Goal: Manage account settings

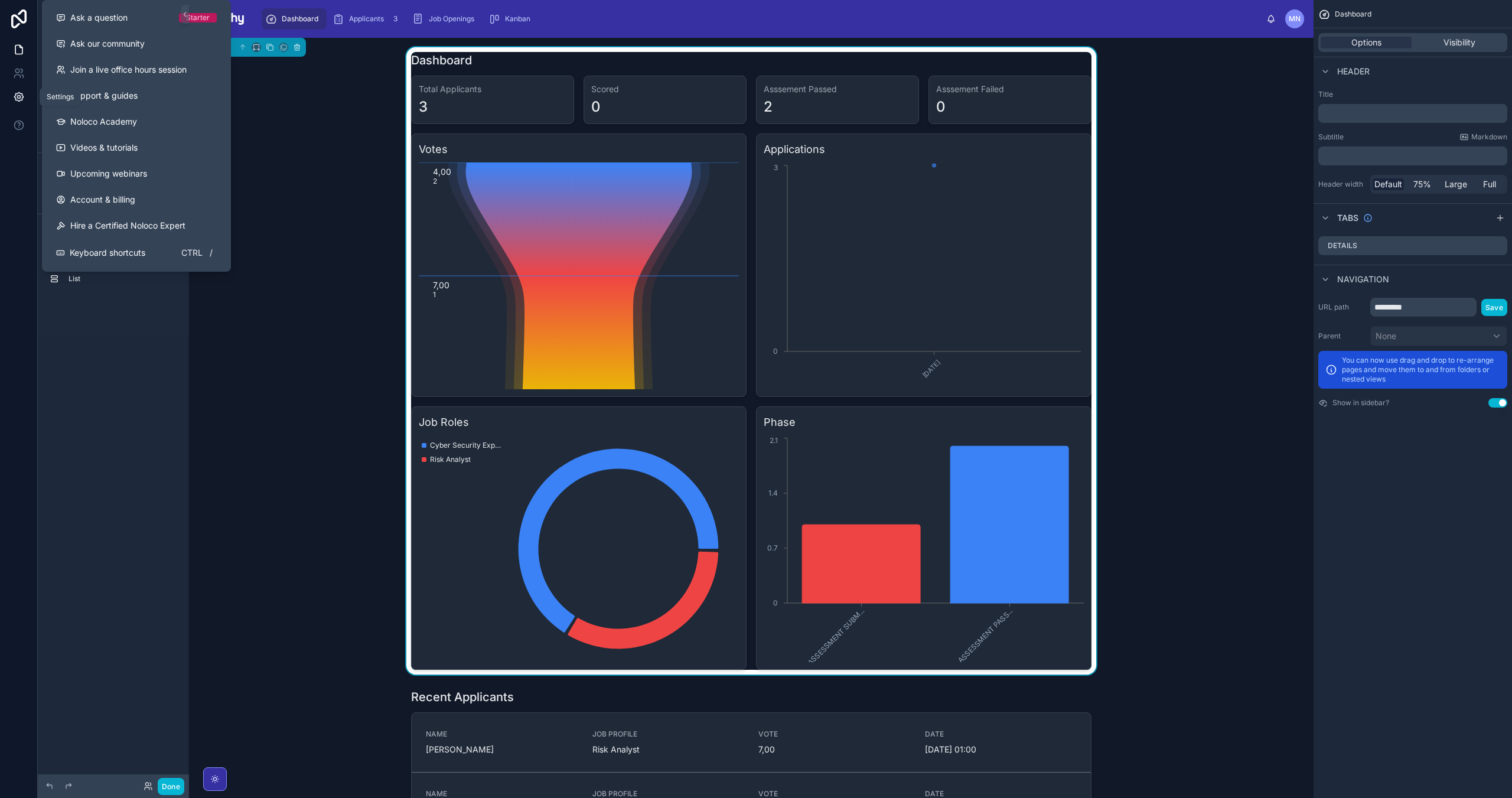
click at [20, 93] on icon at bounding box center [19, 97] width 9 height 9
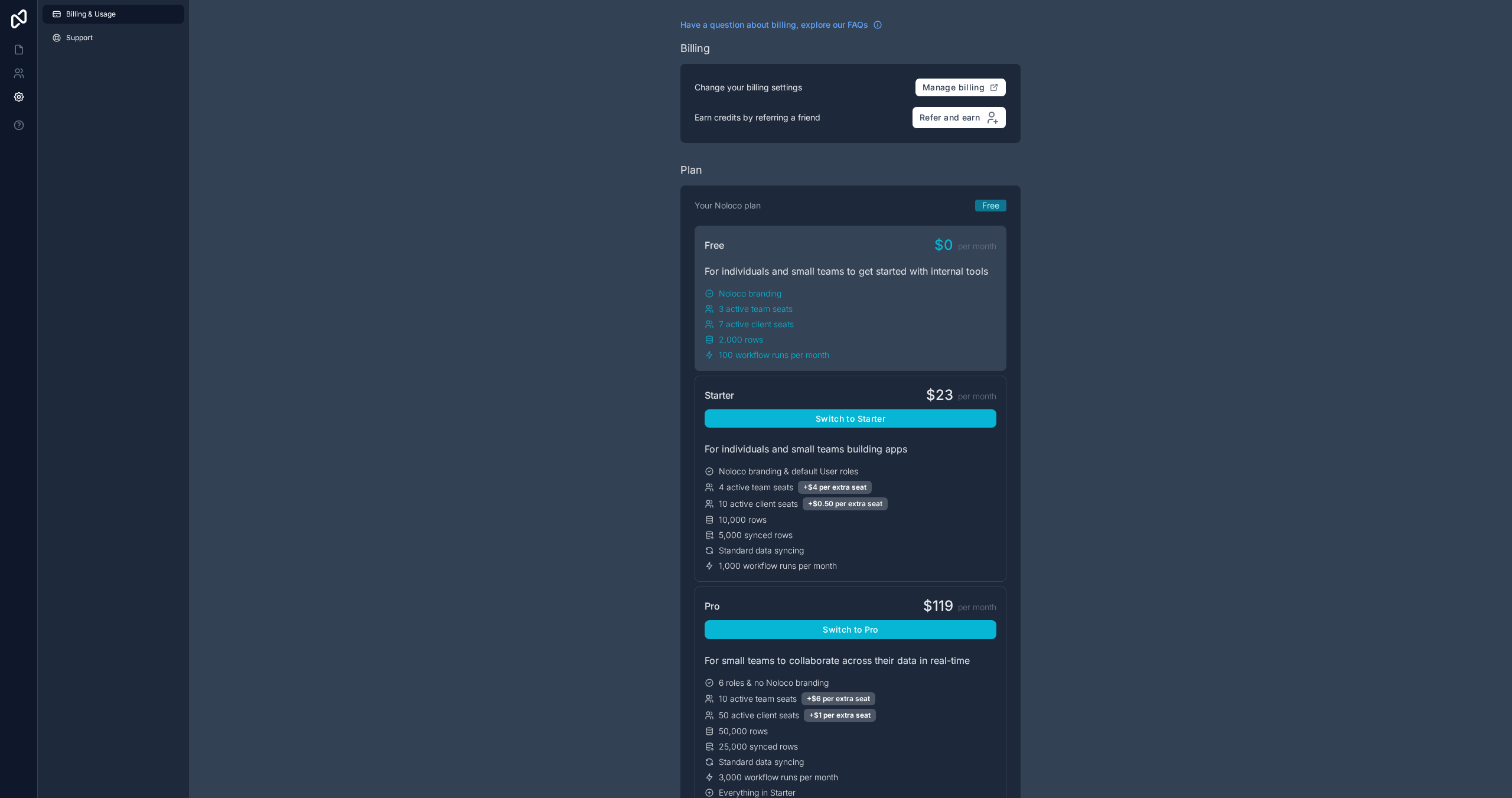
click at [74, 9] on span "Billing & Usage" at bounding box center [91, 14] width 50 height 9
click at [28, 27] on icon at bounding box center [19, 19] width 24 height 19
